Goal: Information Seeking & Learning: Find specific fact

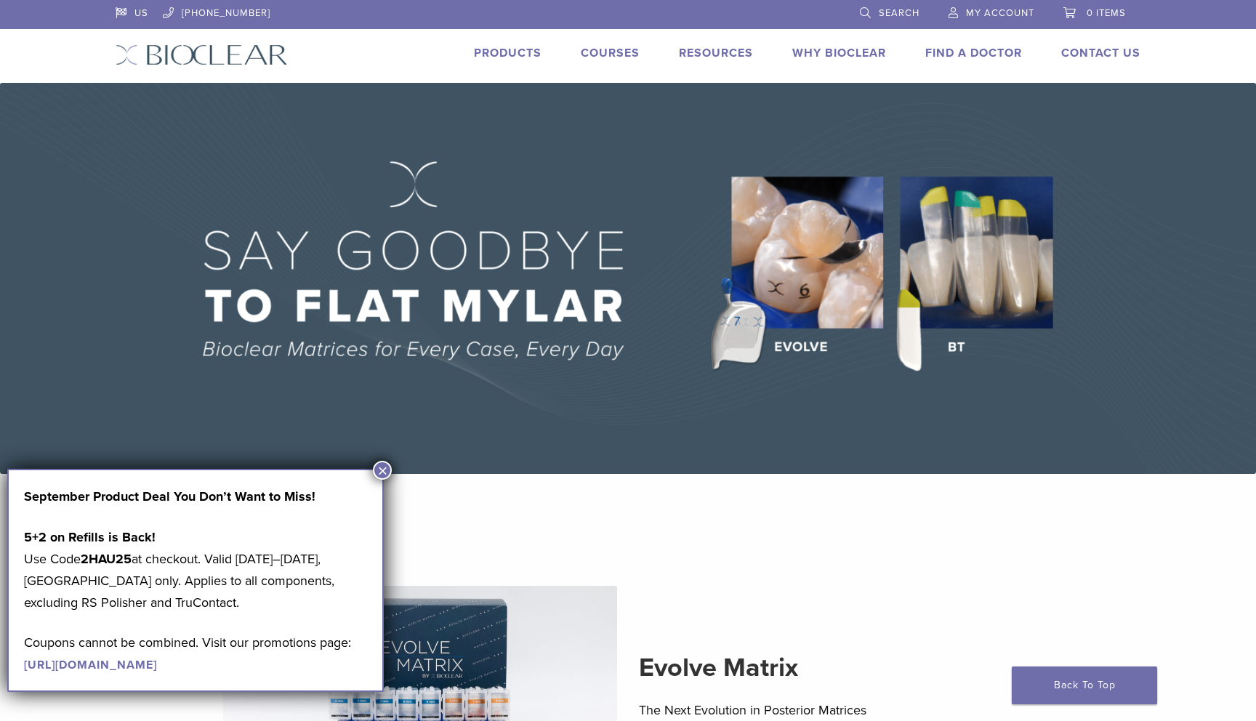
click at [386, 465] on button "×" at bounding box center [382, 470] width 19 height 19
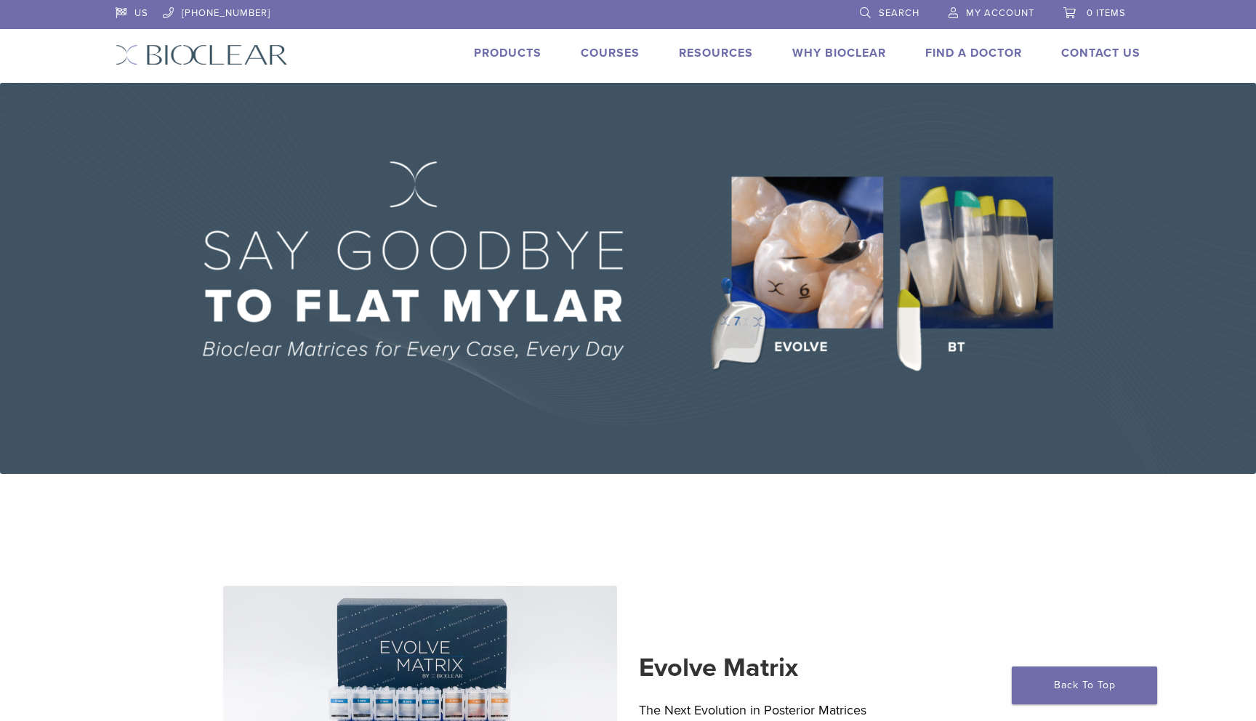
click at [521, 56] on link "Products" at bounding box center [508, 53] width 68 height 15
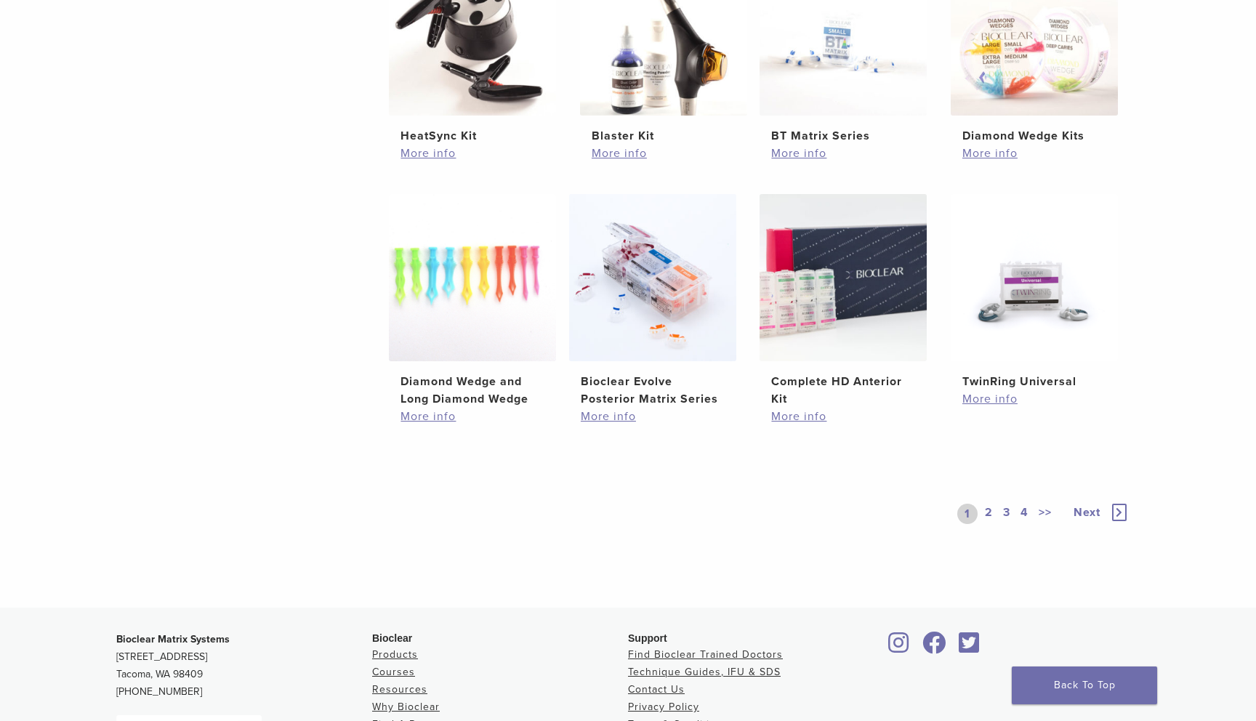
scroll to position [916, 0]
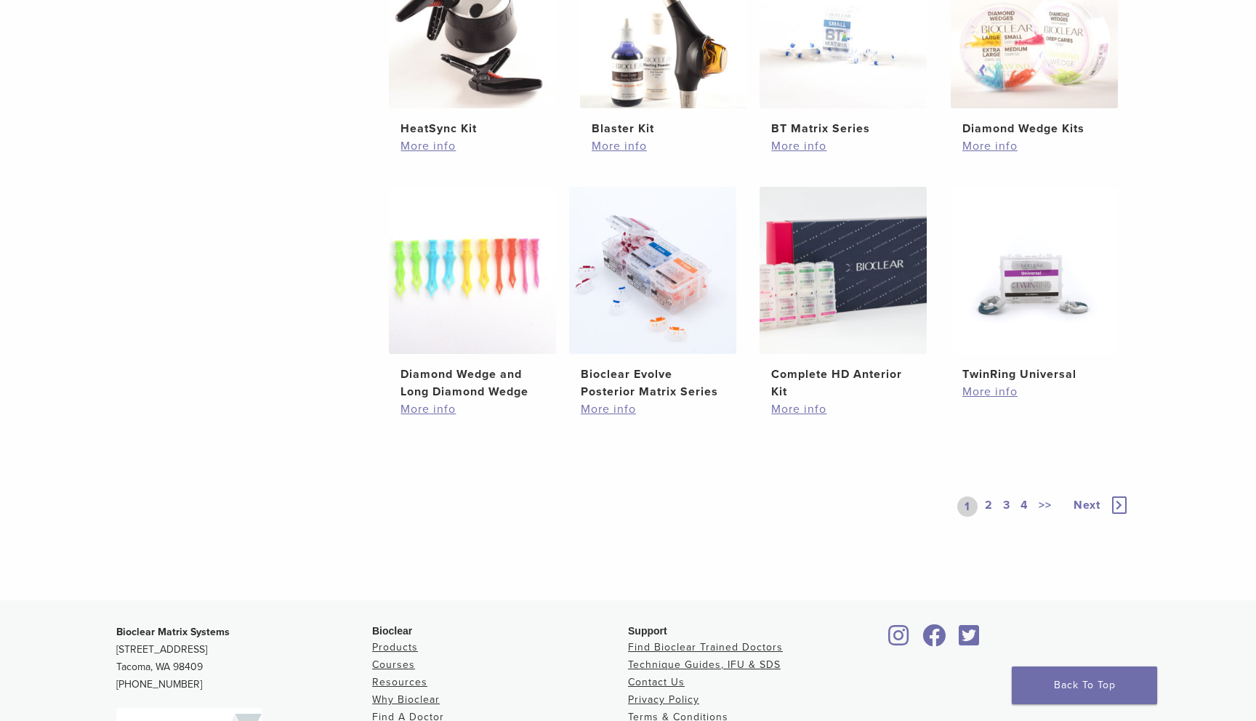
click at [987, 497] on link "2" at bounding box center [989, 507] width 14 height 20
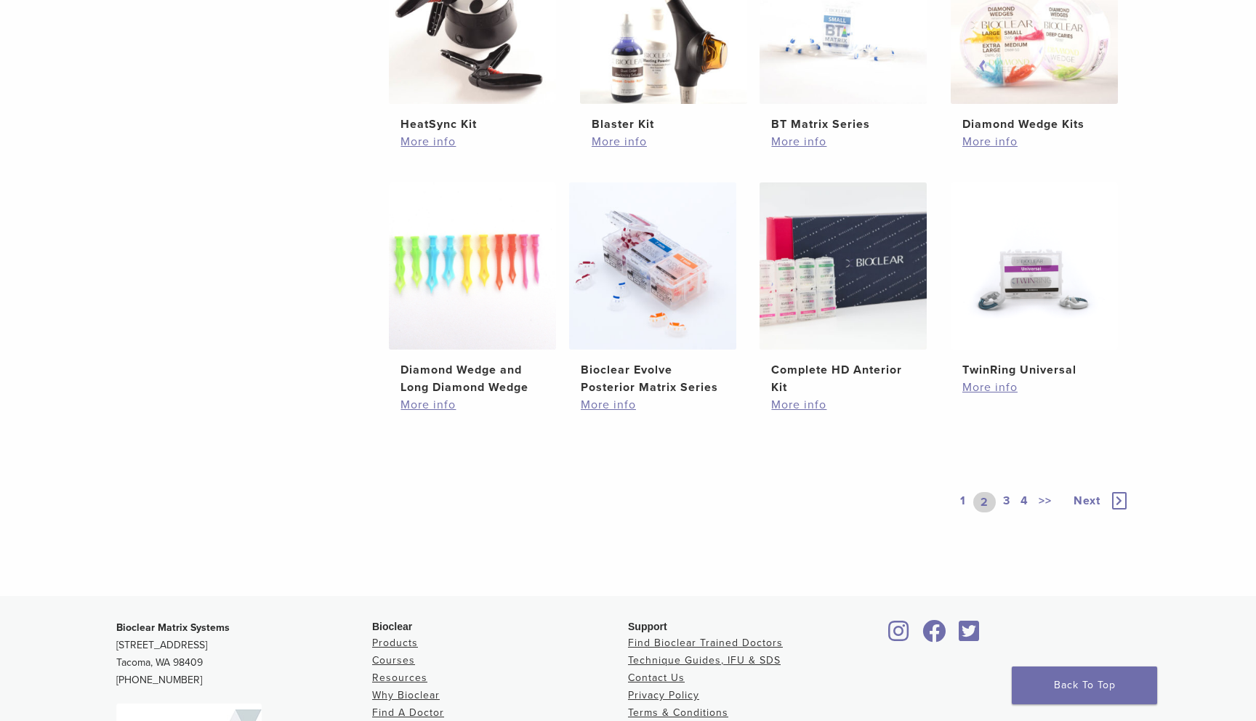
scroll to position [641, 0]
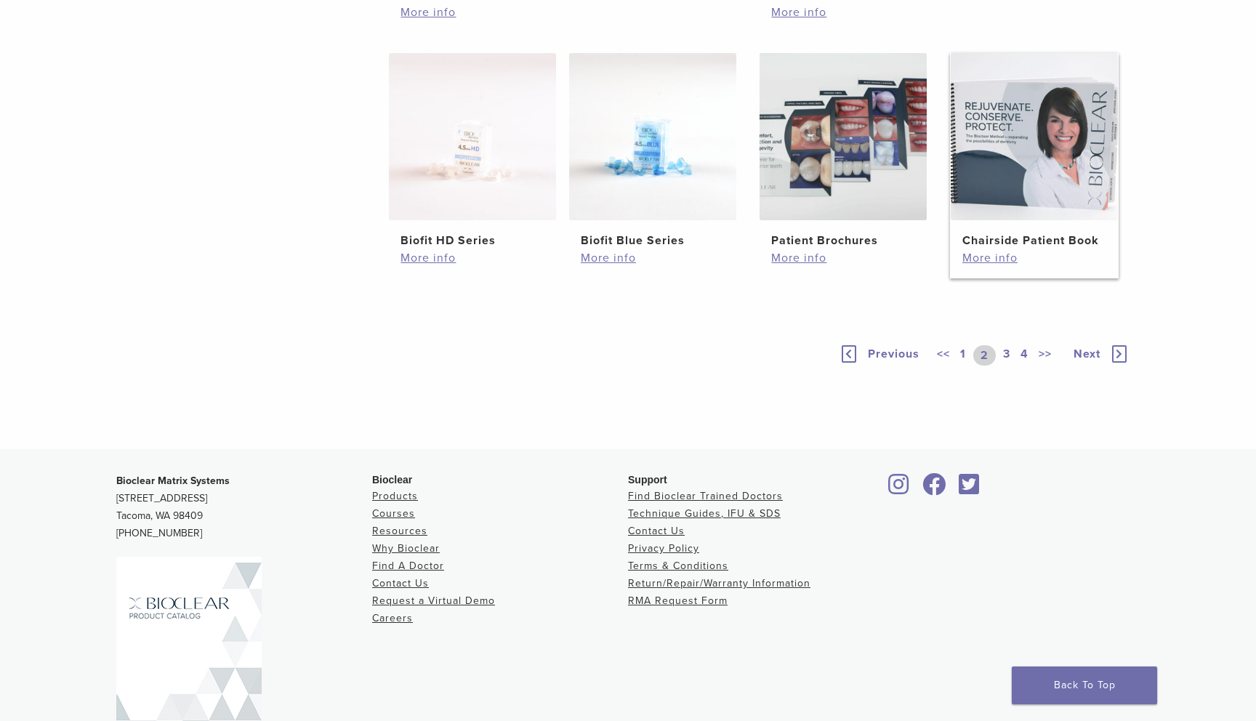
scroll to position [1142, 0]
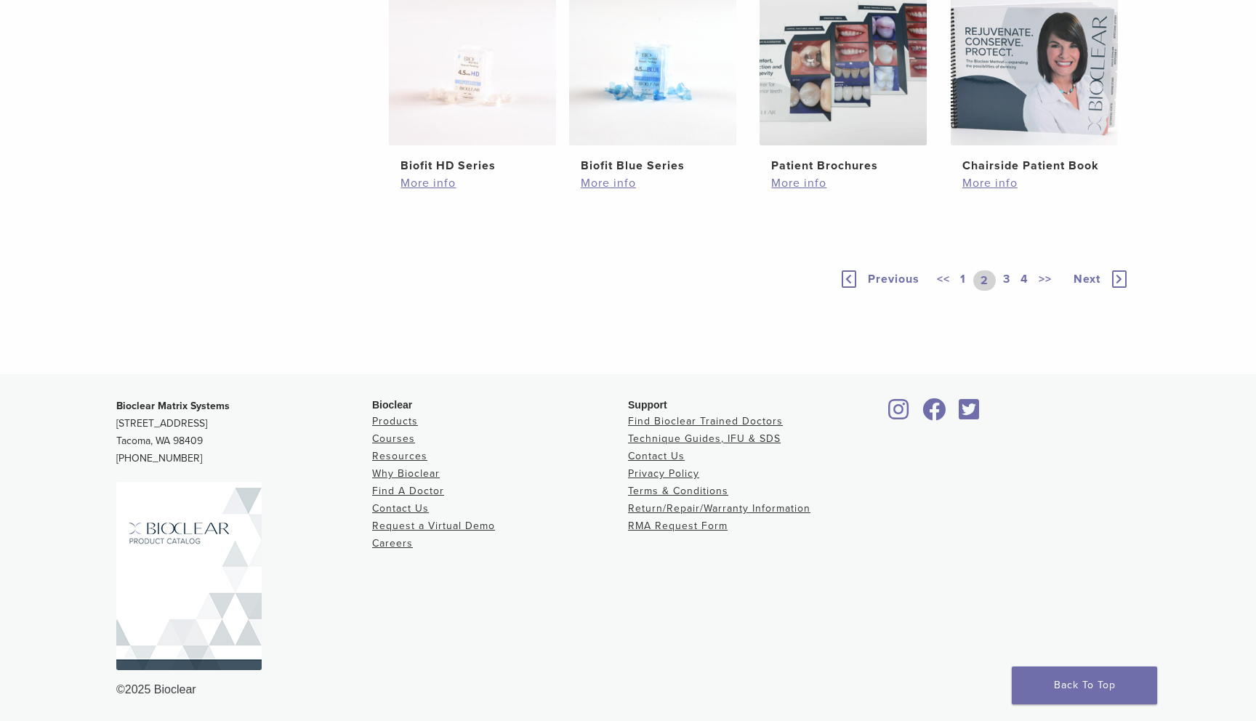
click at [1011, 278] on link "3" at bounding box center [1006, 280] width 13 height 20
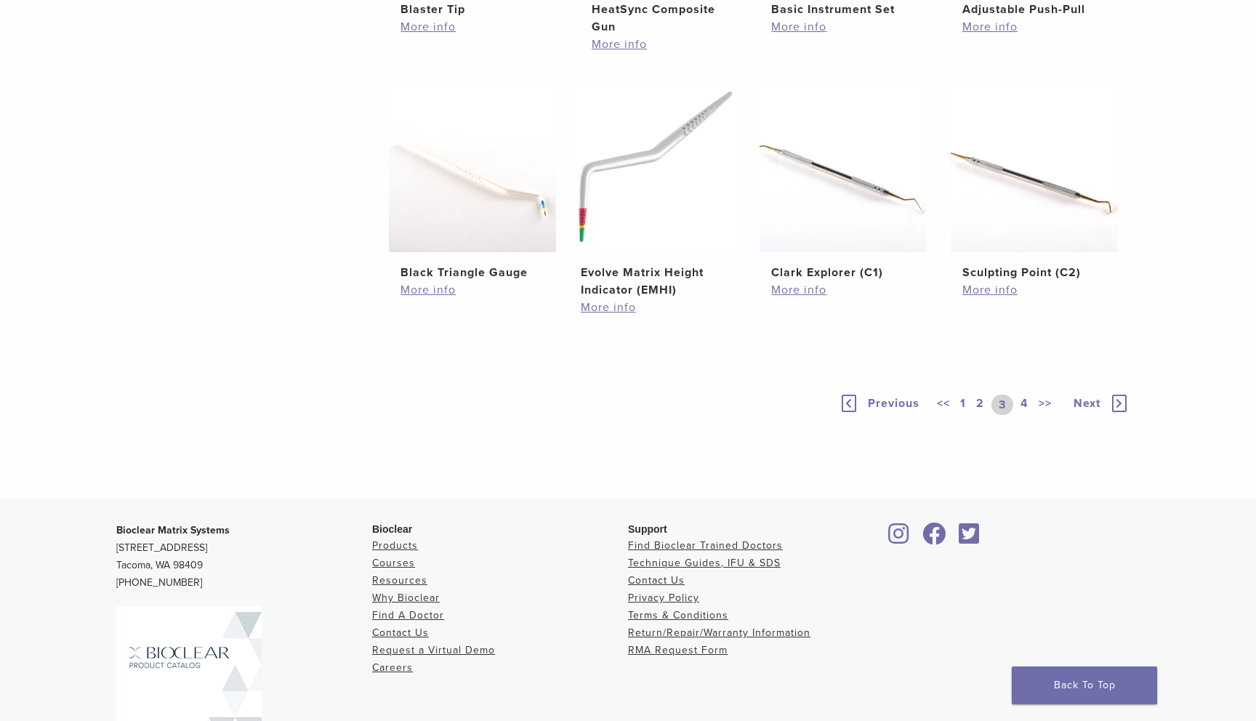
scroll to position [1044, 0]
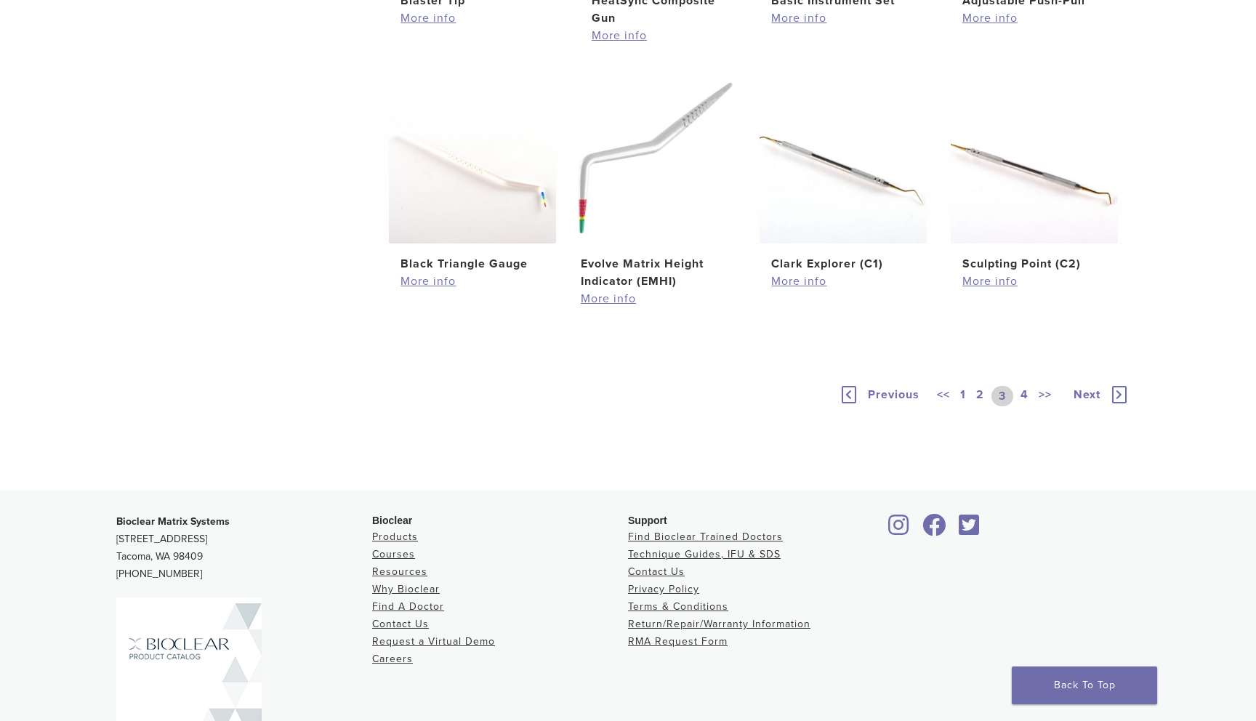
click at [1025, 392] on link "4" at bounding box center [1025, 396] width 14 height 20
click at [1021, 395] on link "4" at bounding box center [1020, 396] width 23 height 20
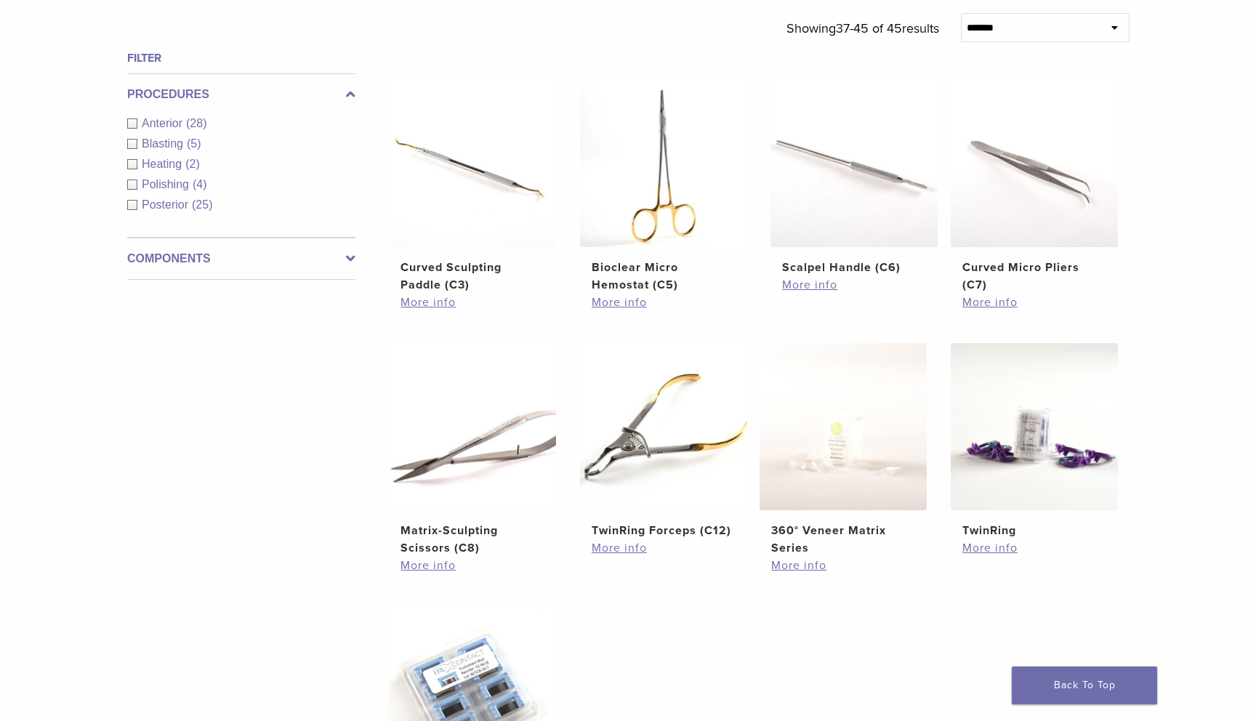
scroll to position [513, 0]
click at [1009, 494] on img at bounding box center [1034, 428] width 167 height 167
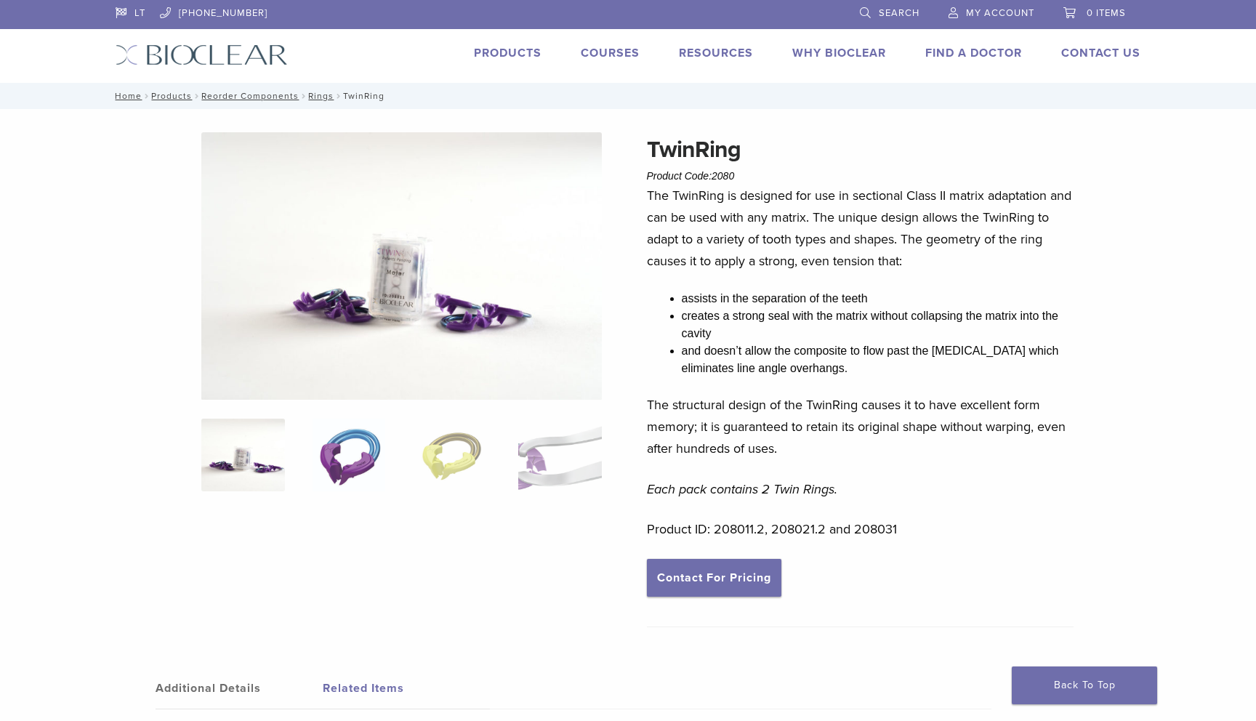
click at [341, 456] on li at bounding box center [349, 455] width 84 height 73
click at [432, 441] on img at bounding box center [454, 455] width 84 height 73
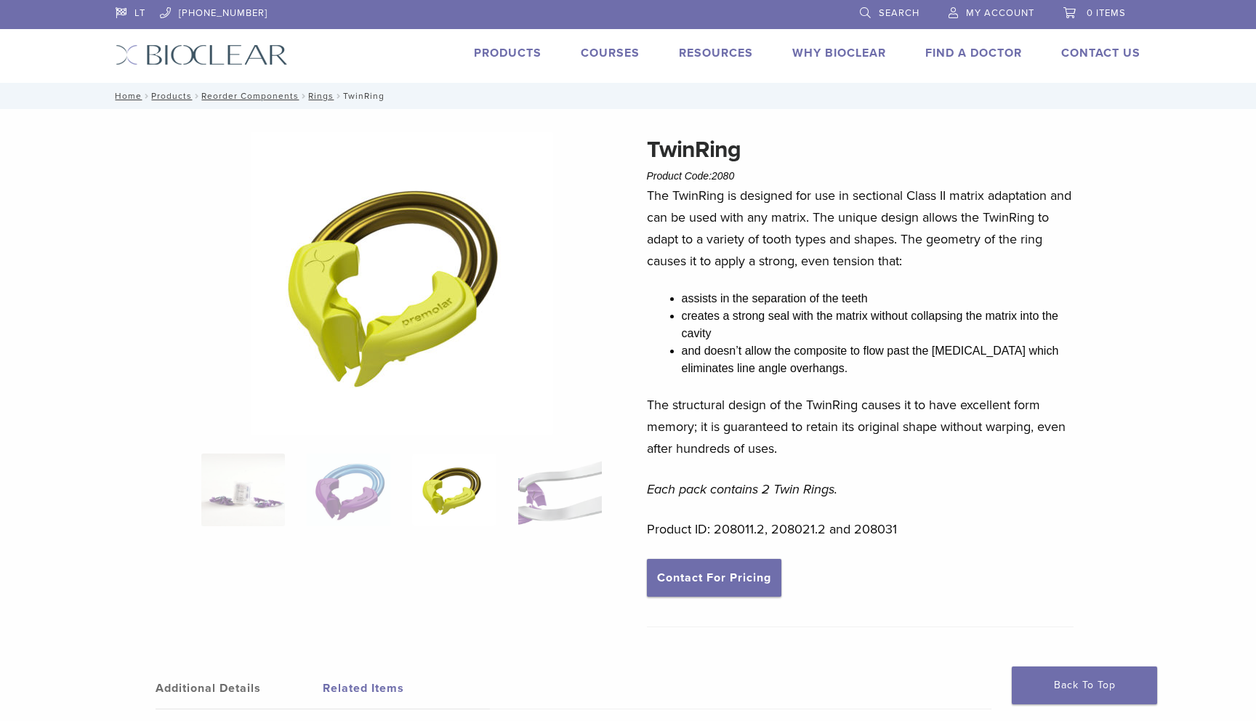
click at [461, 475] on img at bounding box center [454, 490] width 84 height 73
click at [534, 479] on img at bounding box center [560, 490] width 84 height 73
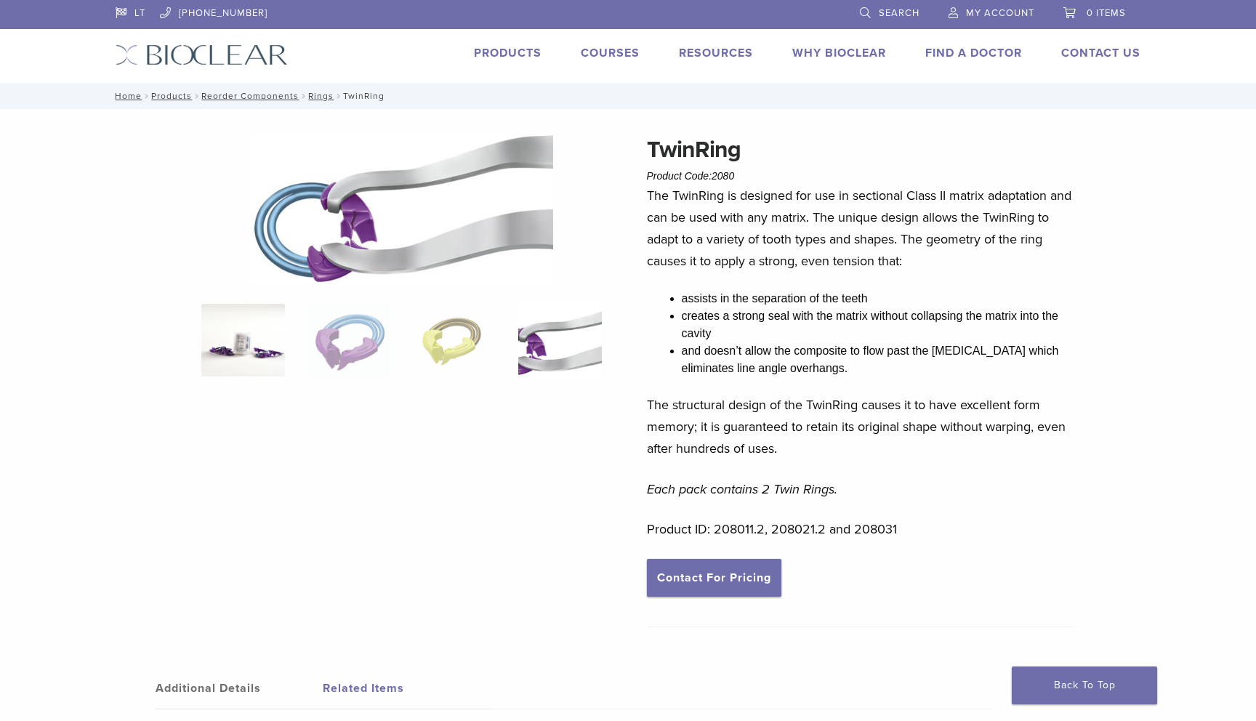
click at [213, 336] on img at bounding box center [243, 340] width 84 height 73
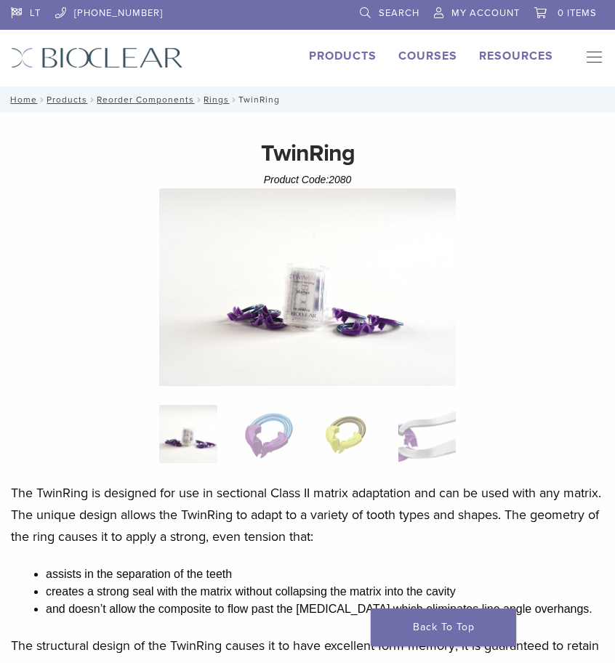
click at [369, 12] on link "Search" at bounding box center [390, 11] width 60 height 22
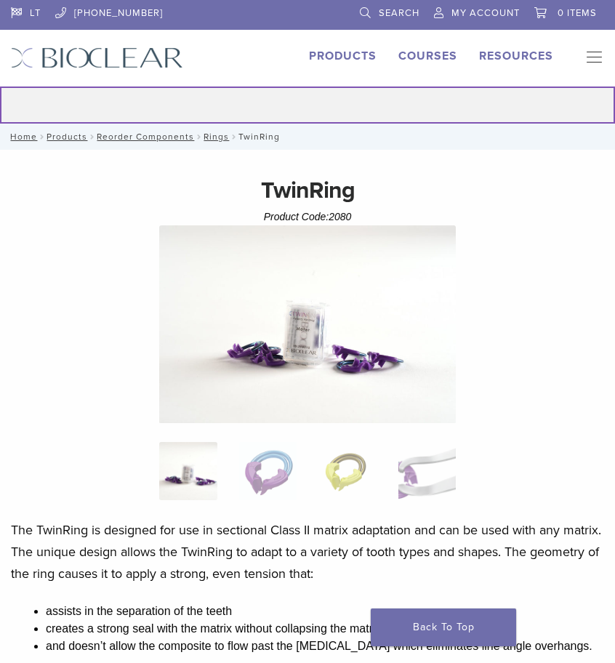
click at [106, 103] on input "Search for:" at bounding box center [307, 105] width 615 height 37
type input "****"
click at [0, 86] on button "Search" at bounding box center [-1, 86] width 1 height 1
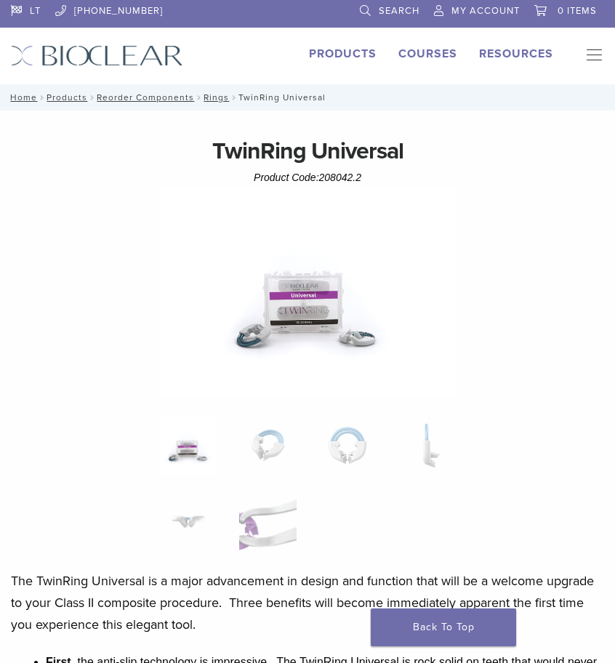
scroll to position [3, 0]
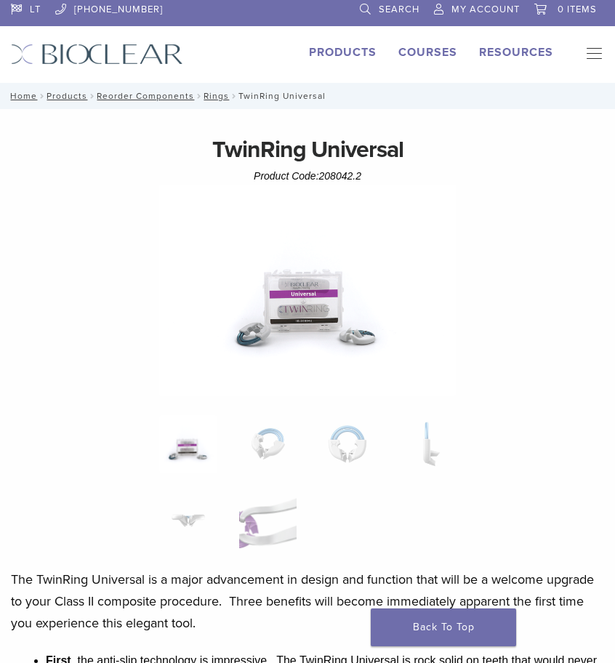
drag, startPoint x: 372, startPoint y: 177, endPoint x: 321, endPoint y: 177, distance: 50.2
click at [321, 177] on div "TwinRing Universal Product Code: 208042.2 $ 284.97" at bounding box center [307, 158] width 593 height 52
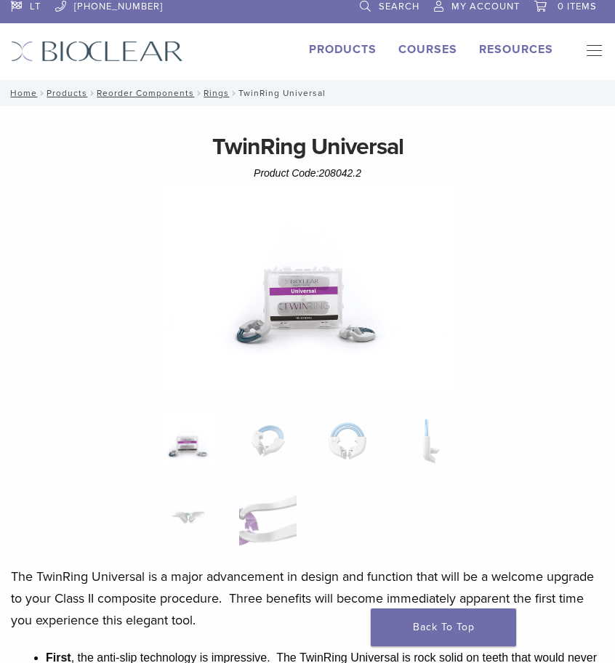
copy span "208042.2"
